Goal: Navigation & Orientation: Find specific page/section

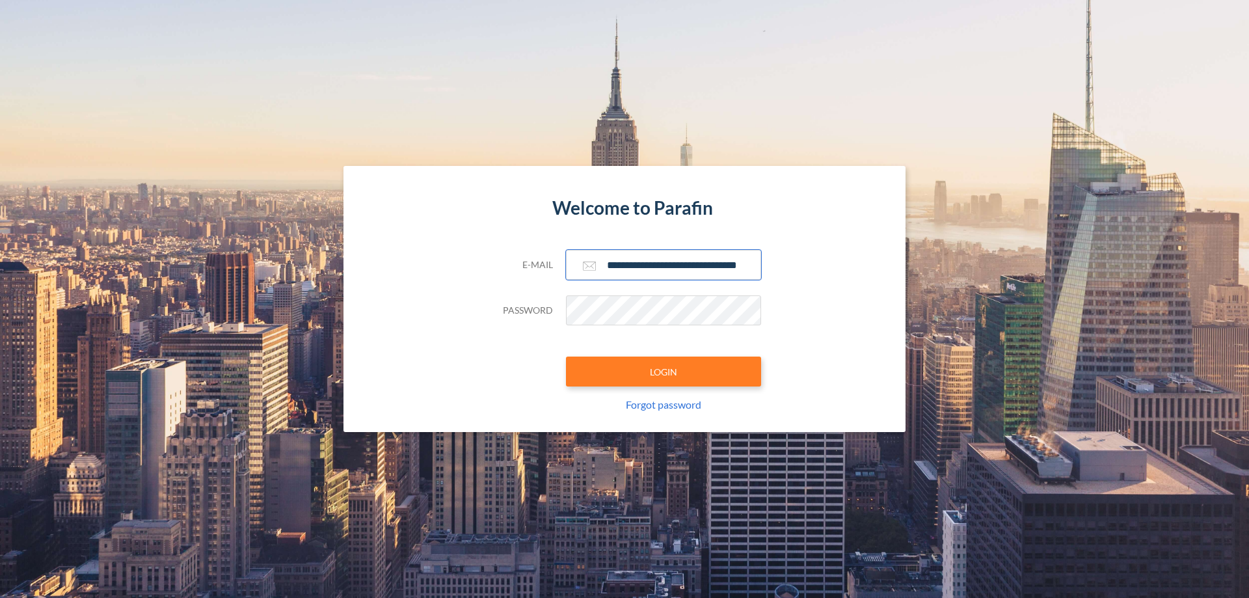
type input "**********"
click at [664, 372] on button "LOGIN" at bounding box center [663, 372] width 195 height 30
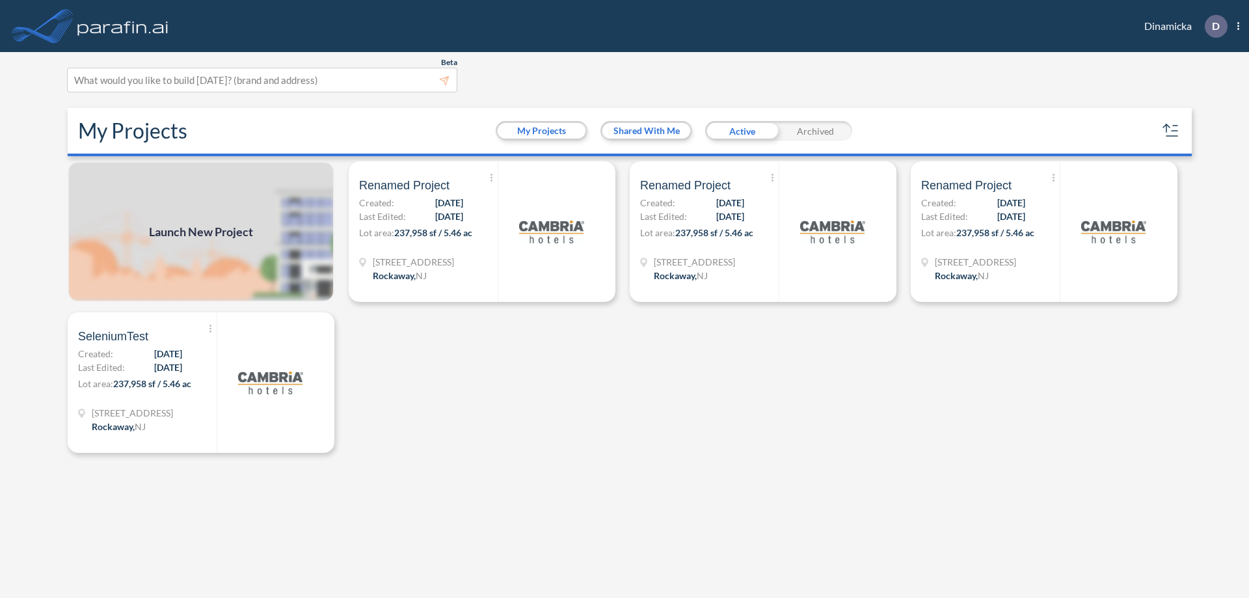
scroll to position [3, 0]
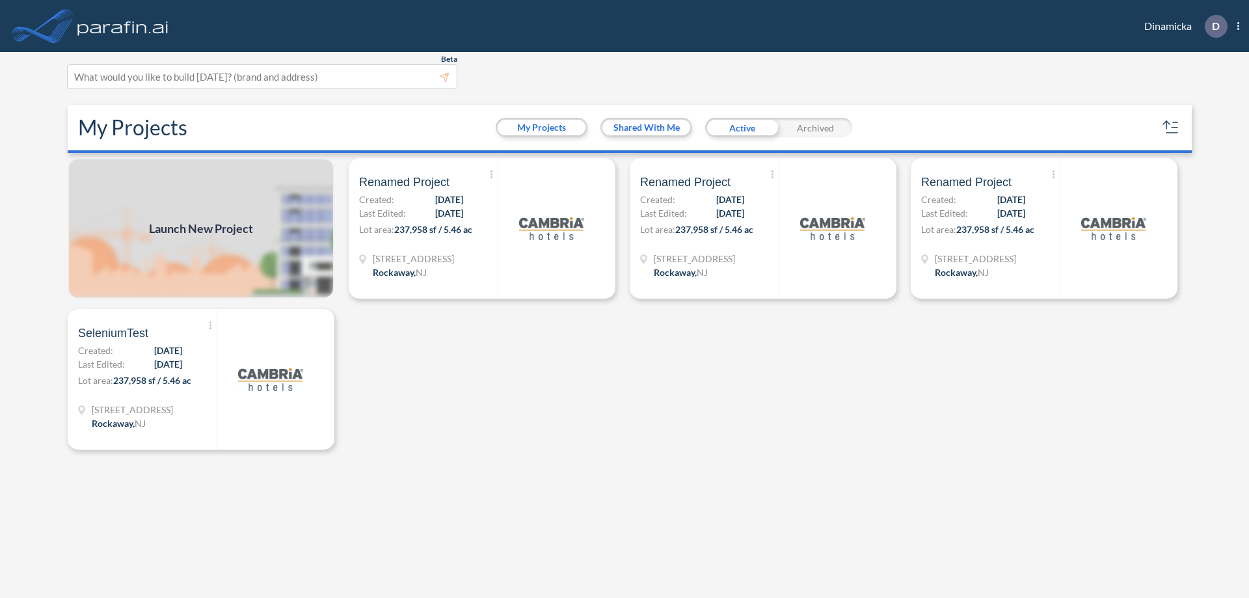
click at [815, 128] on div "Archived" at bounding box center [816, 128] width 74 height 20
